Goal: Navigation & Orientation: Understand site structure

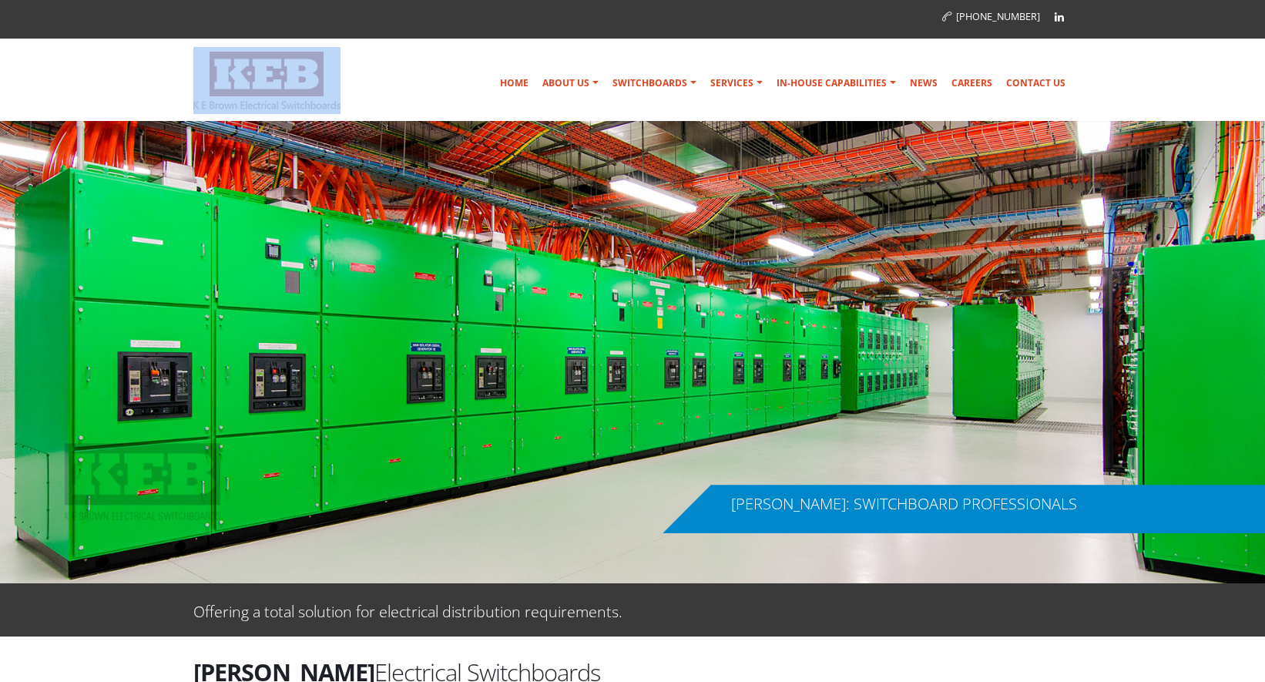
drag, startPoint x: 354, startPoint y: 105, endPoint x: 275, endPoint y: 110, distance: 78.8
click at [275, 110] on div at bounding box center [282, 80] width 178 height 67
click at [300, 102] on img at bounding box center [266, 81] width 147 height 58
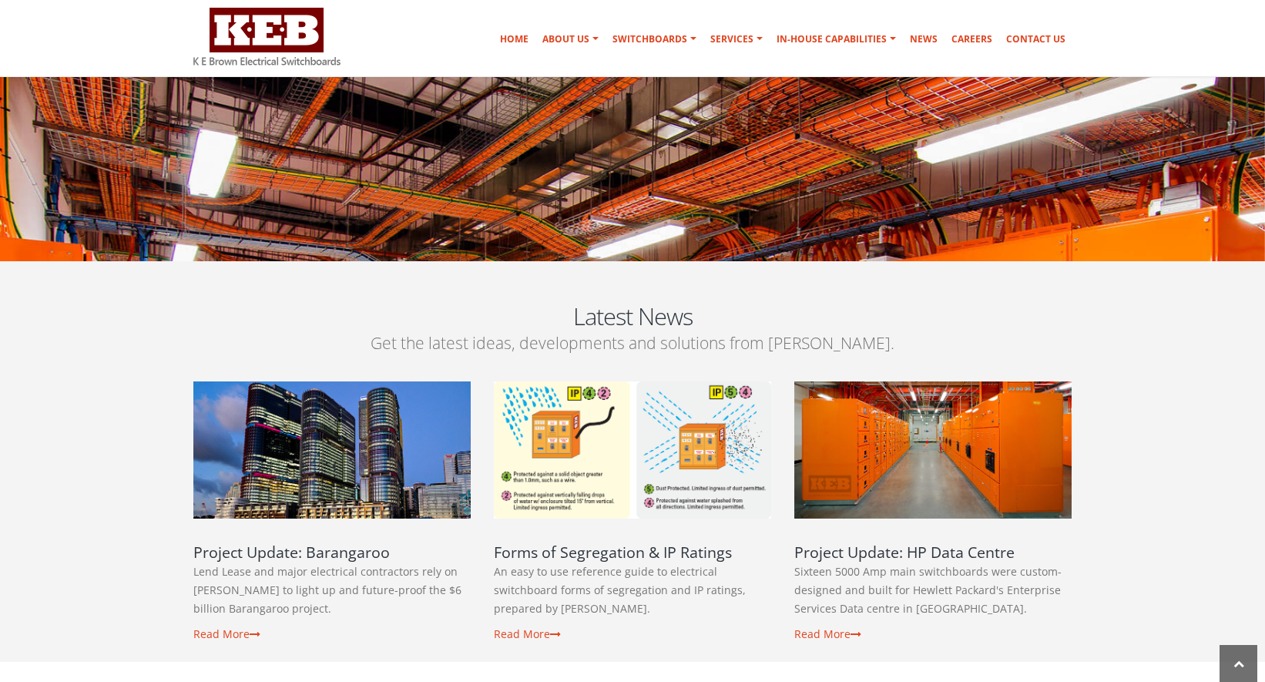
scroll to position [2832, 0]
